Goal: Transaction & Acquisition: Purchase product/service

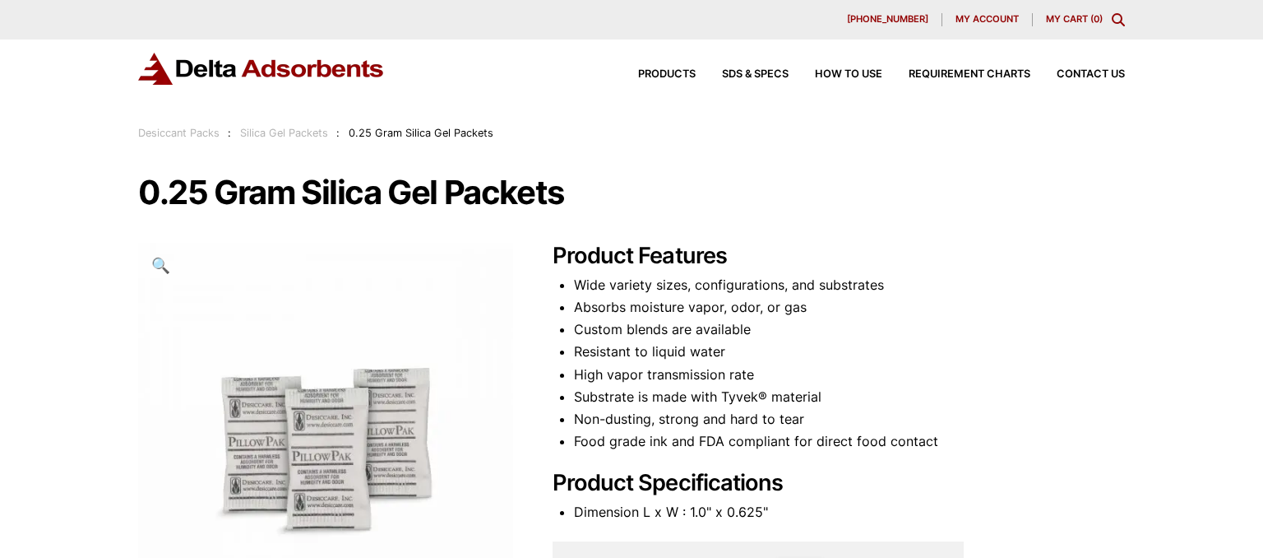
click at [270, 127] on link "Silica Gel Packets" at bounding box center [284, 133] width 88 height 12
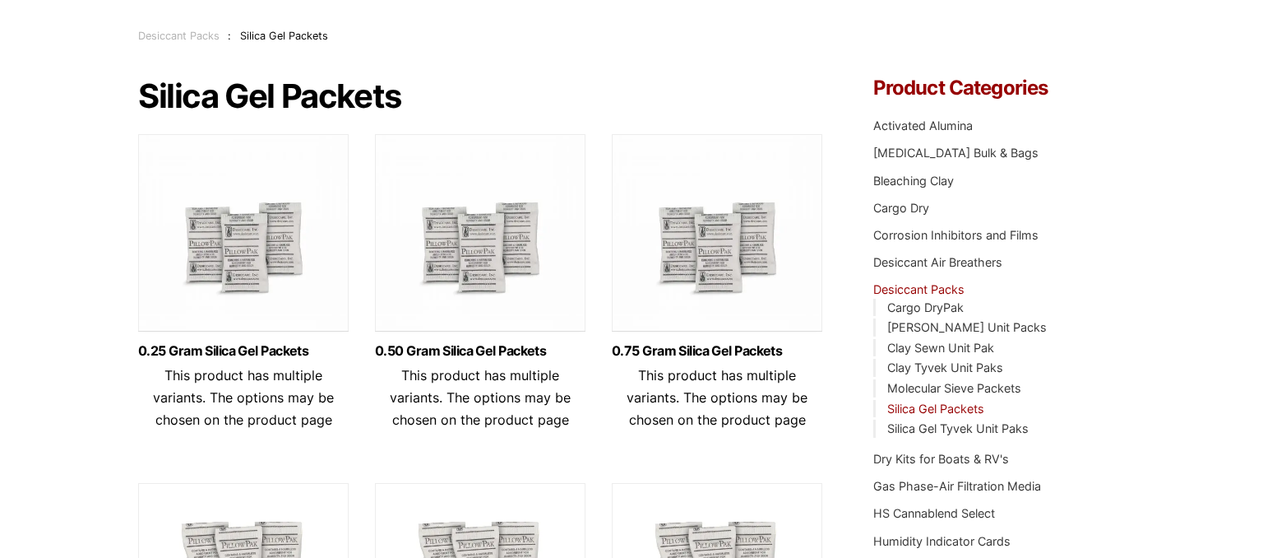
scroll to position [128, 0]
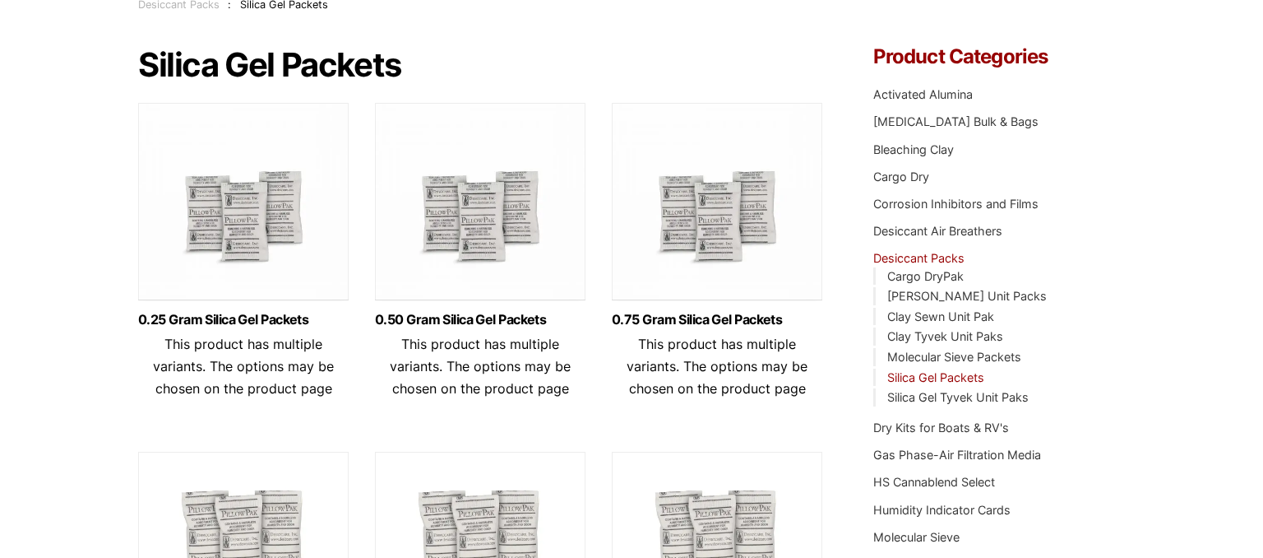
click at [252, 229] on img at bounding box center [243, 206] width 211 height 206
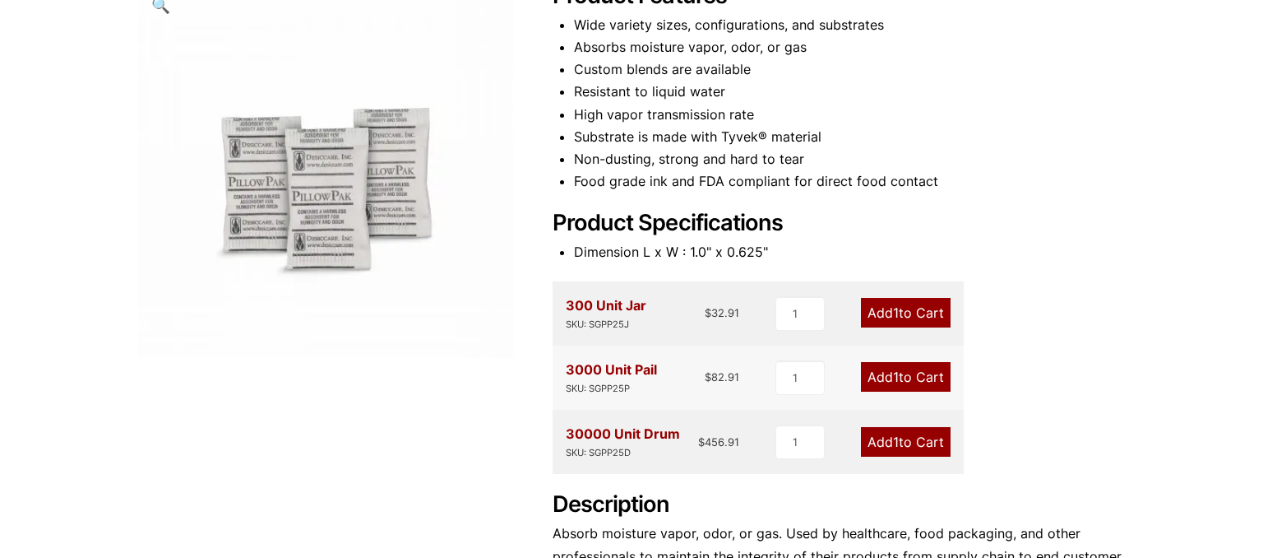
scroll to position [264, 0]
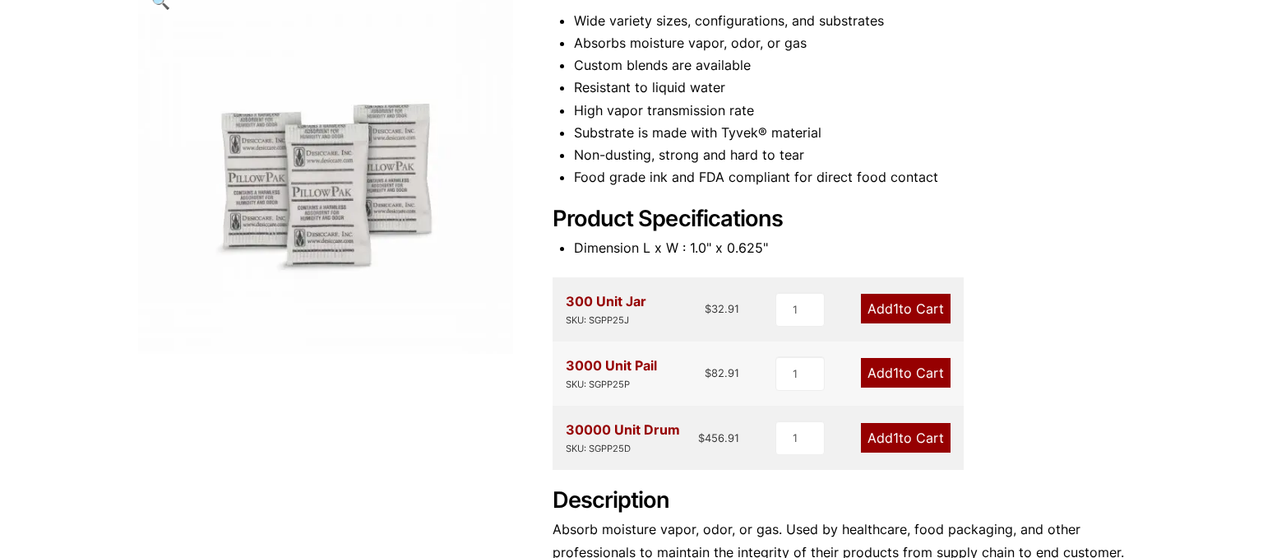
click at [1104, 273] on div "Product Features Wide variety sizes, configurations, and substrates Absorbs moi…" at bounding box center [839, 306] width 572 height 655
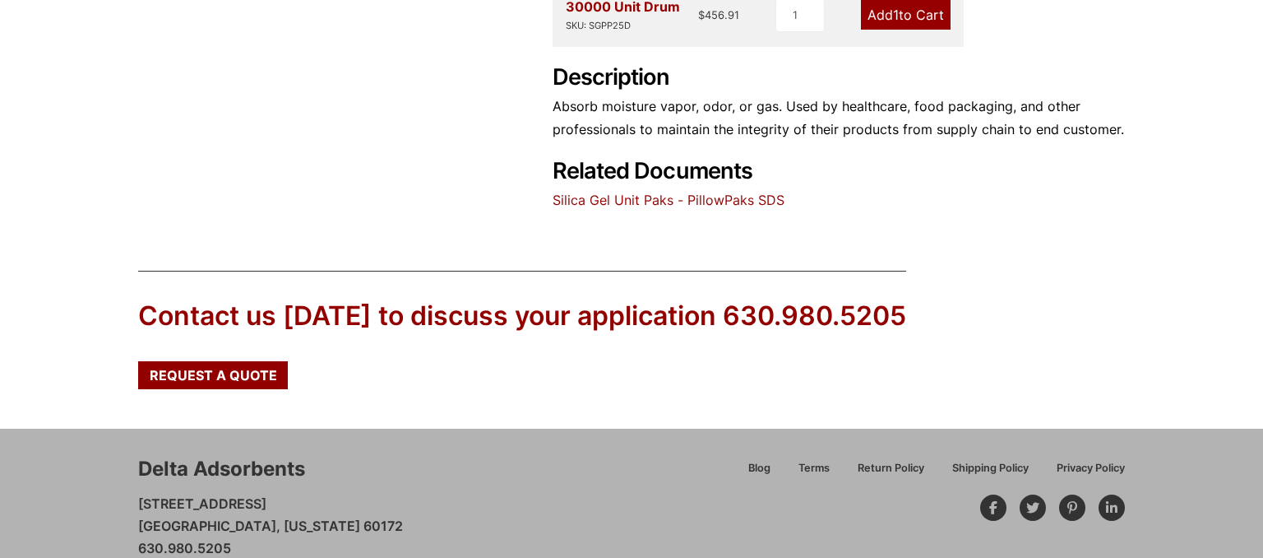
scroll to position [688, 0]
click at [665, 204] on link "Silica Gel Unit Paks - PillowPaks SDS" at bounding box center [669, 199] width 232 height 16
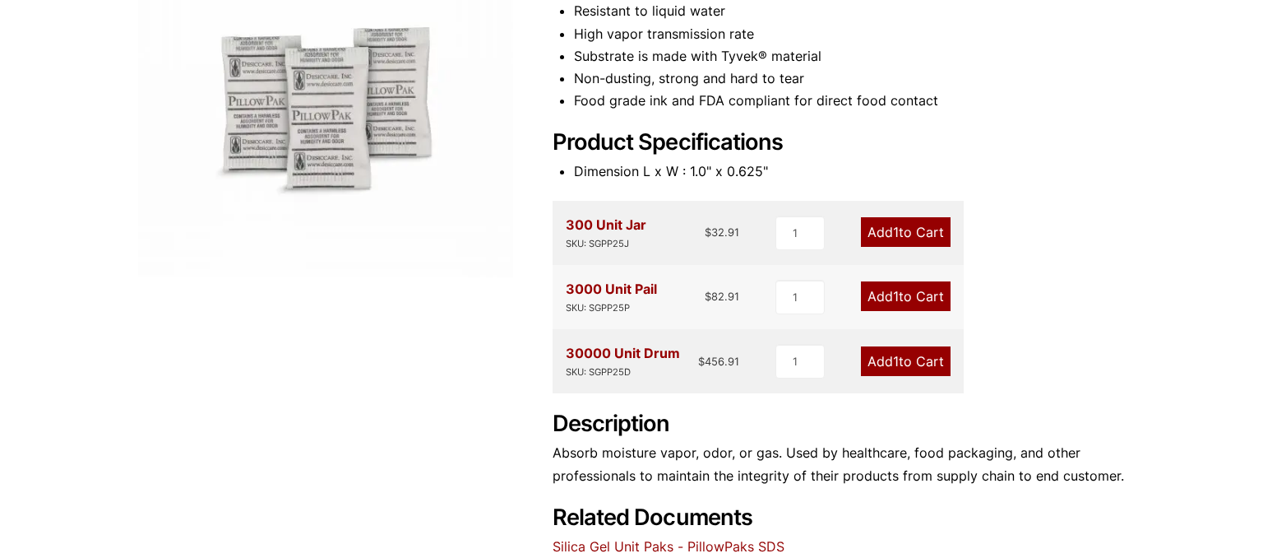
scroll to position [340, 0]
click at [898, 232] on link "Add 1 to Cart" at bounding box center [906, 233] width 90 height 30
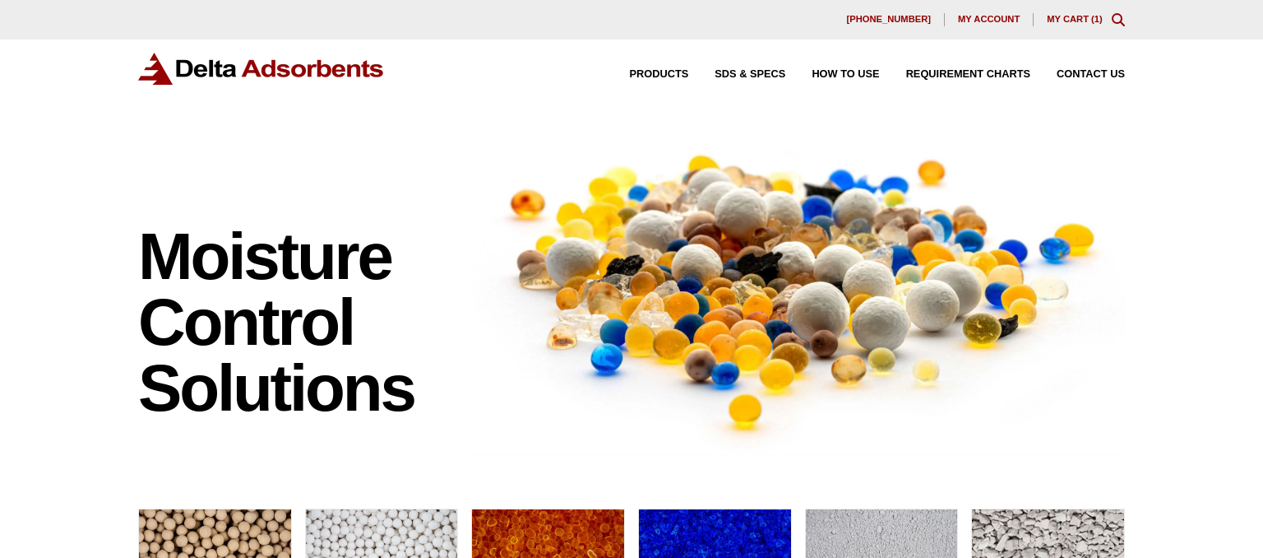
click at [1076, 19] on link "My Cart ( 1 )" at bounding box center [1075, 19] width 56 height 10
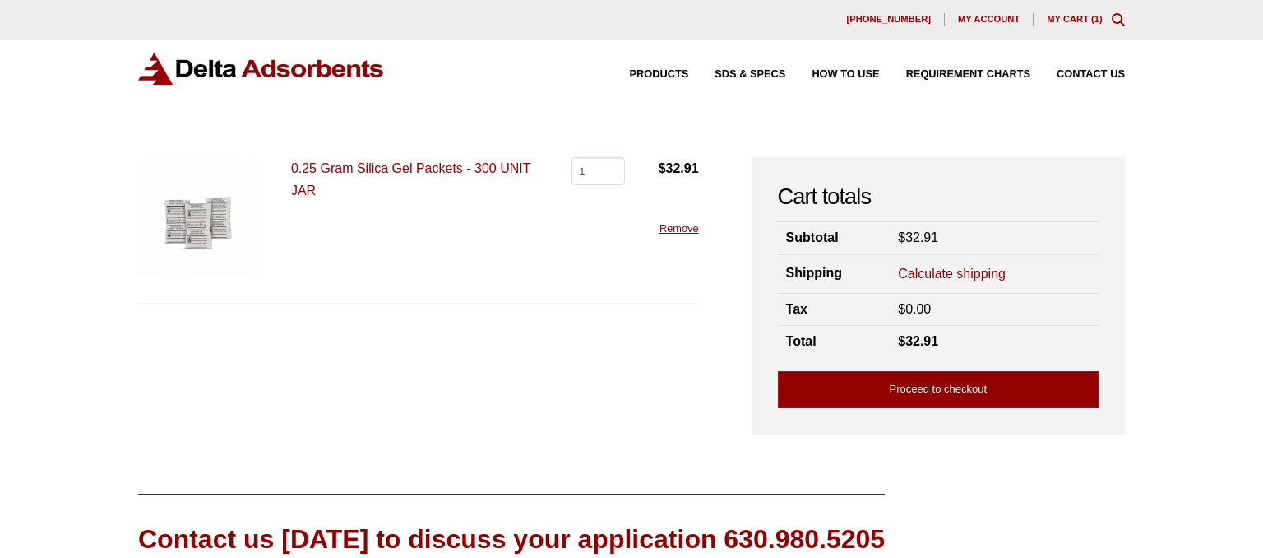
click at [946, 273] on link "Calculate shipping" at bounding box center [952, 274] width 108 height 18
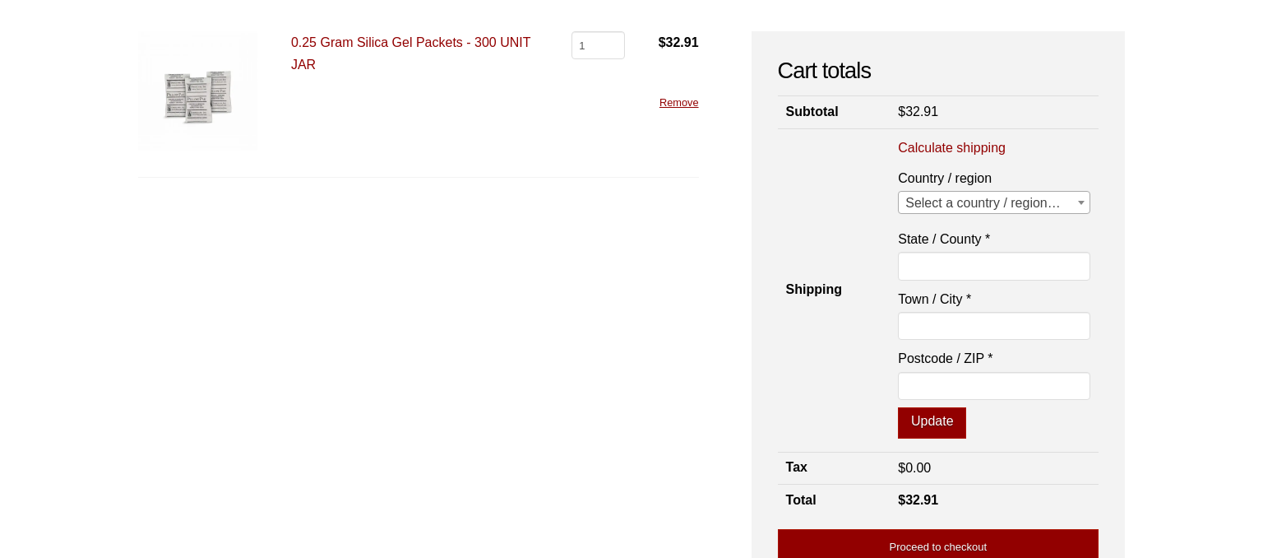
scroll to position [128, 0]
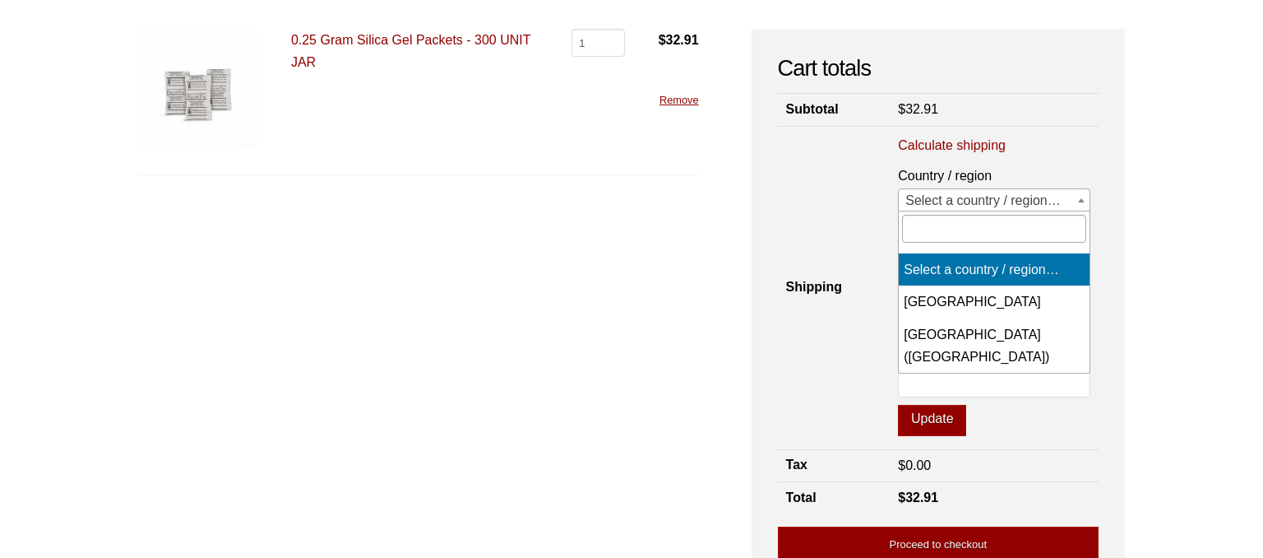
click at [1019, 200] on span "Select a country / region…" at bounding box center [994, 200] width 191 height 23
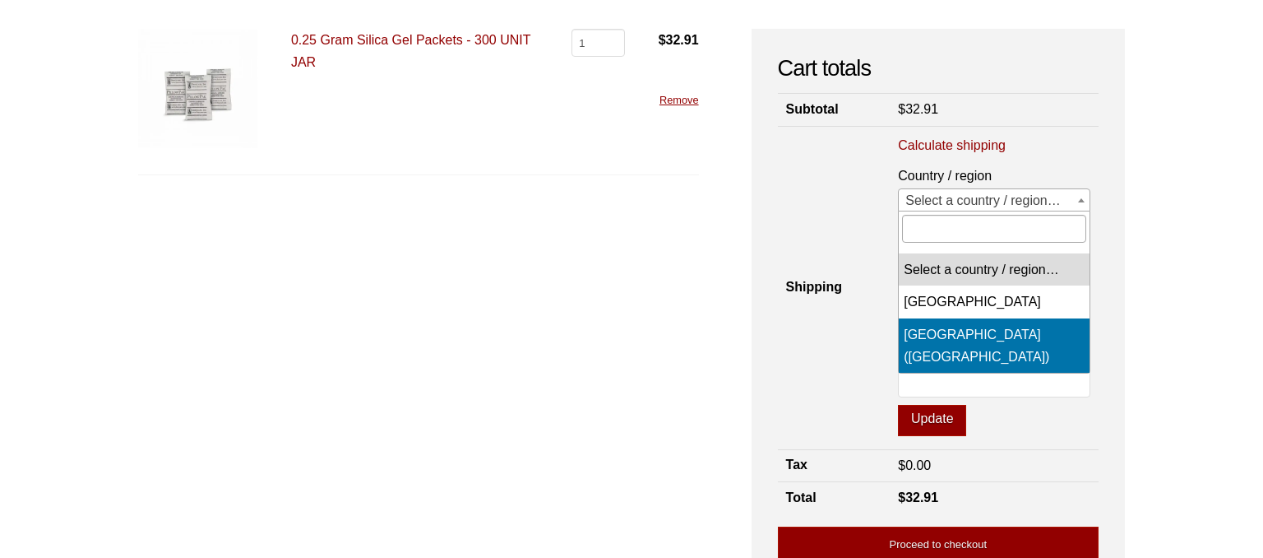
select select "US"
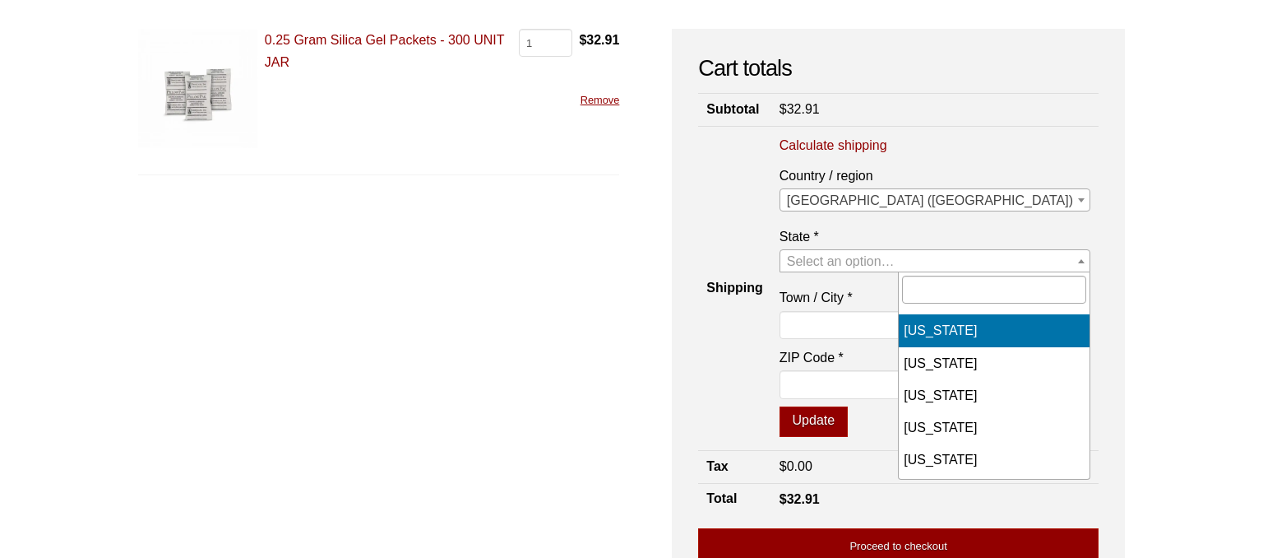
click at [895, 262] on span "Select an option…" at bounding box center [841, 261] width 108 height 14
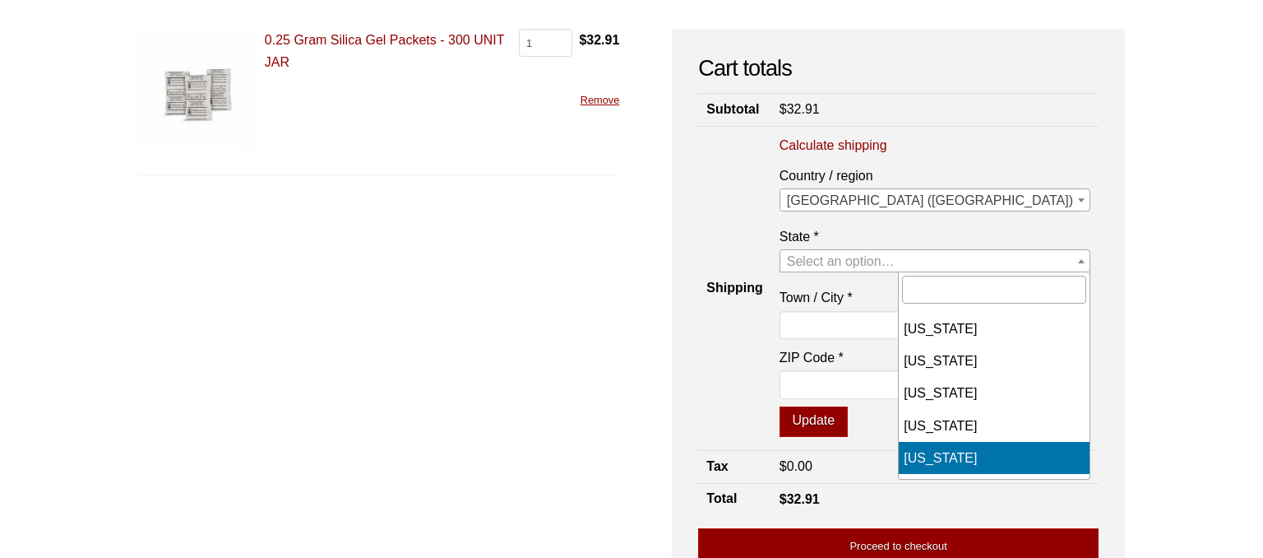
scroll to position [450, 0]
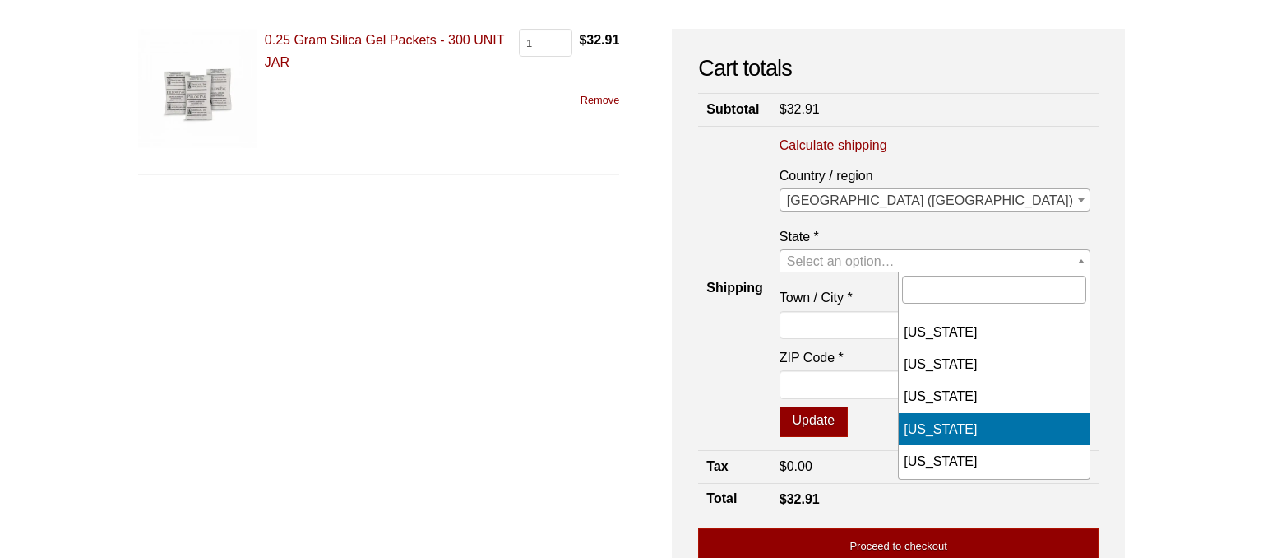
select select "KY"
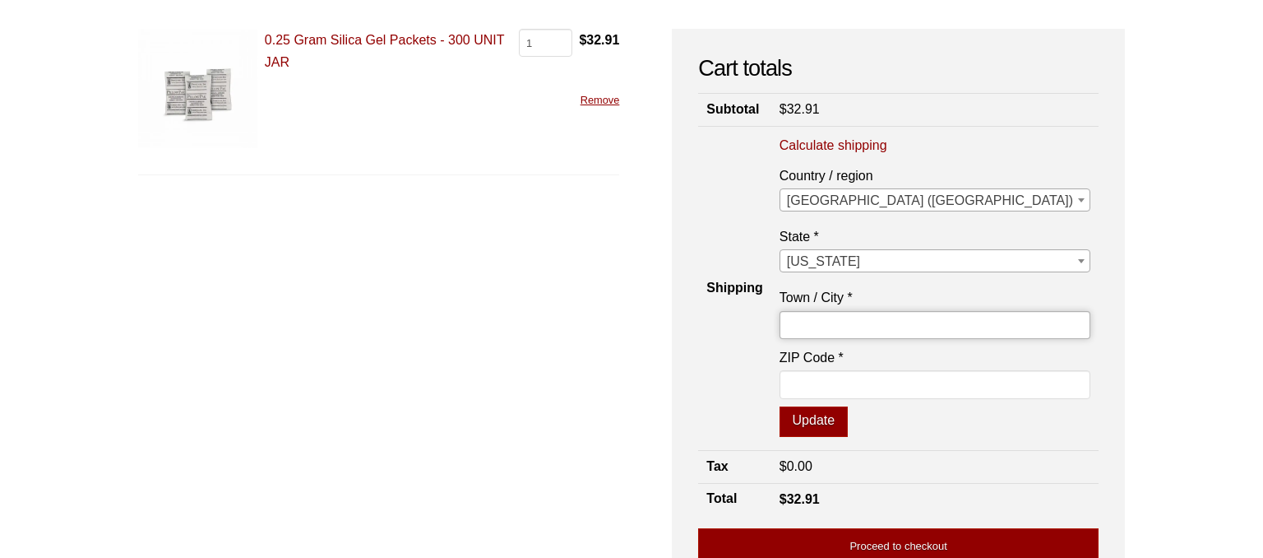
click at [949, 323] on input "Town / City *" at bounding box center [935, 325] width 311 height 28
type input "Winchester"
type input "40391"
click at [848, 421] on button "Update" at bounding box center [814, 421] width 68 height 31
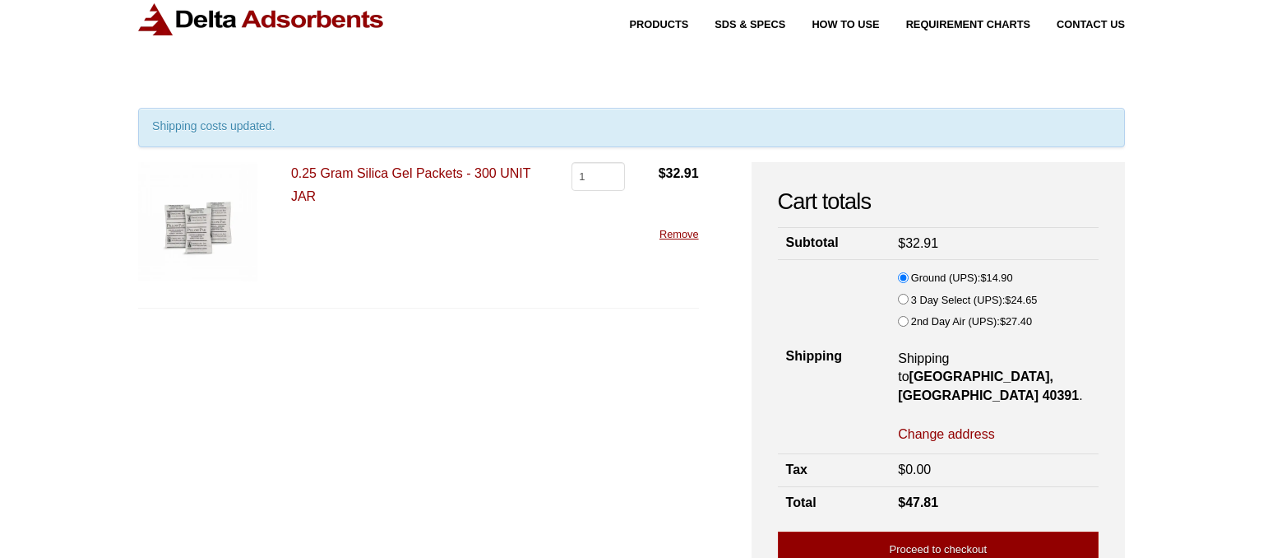
scroll to position [0, 0]
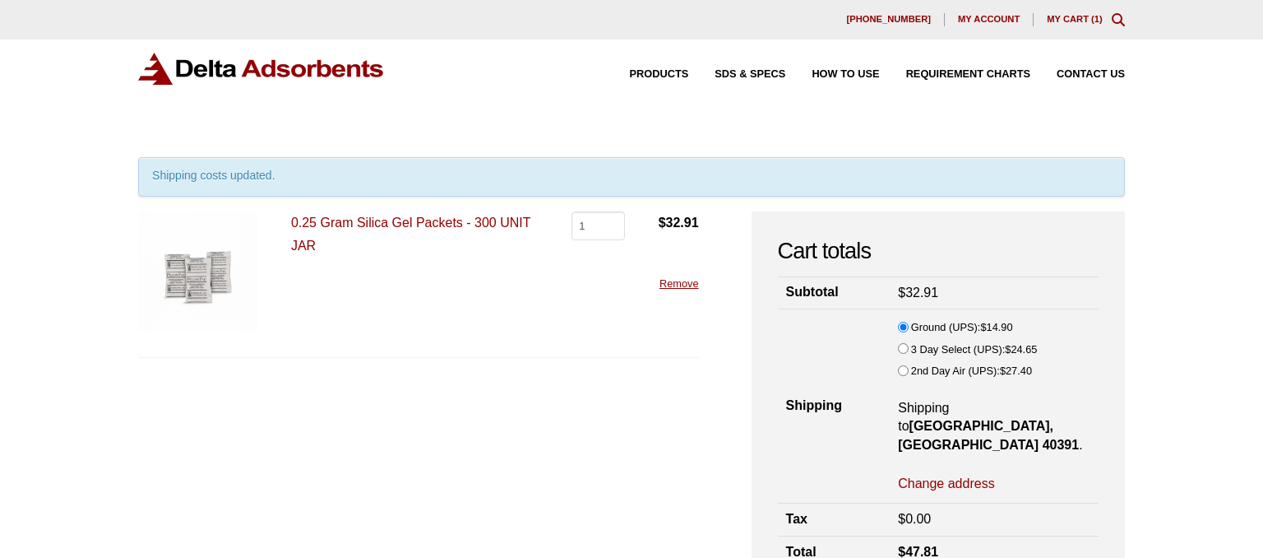
click at [897, 126] on div "Our website has detected that you are using an outdated browser that will preve…" at bounding box center [631, 520] width 1263 height 1041
